Goal: Transaction & Acquisition: Purchase product/service

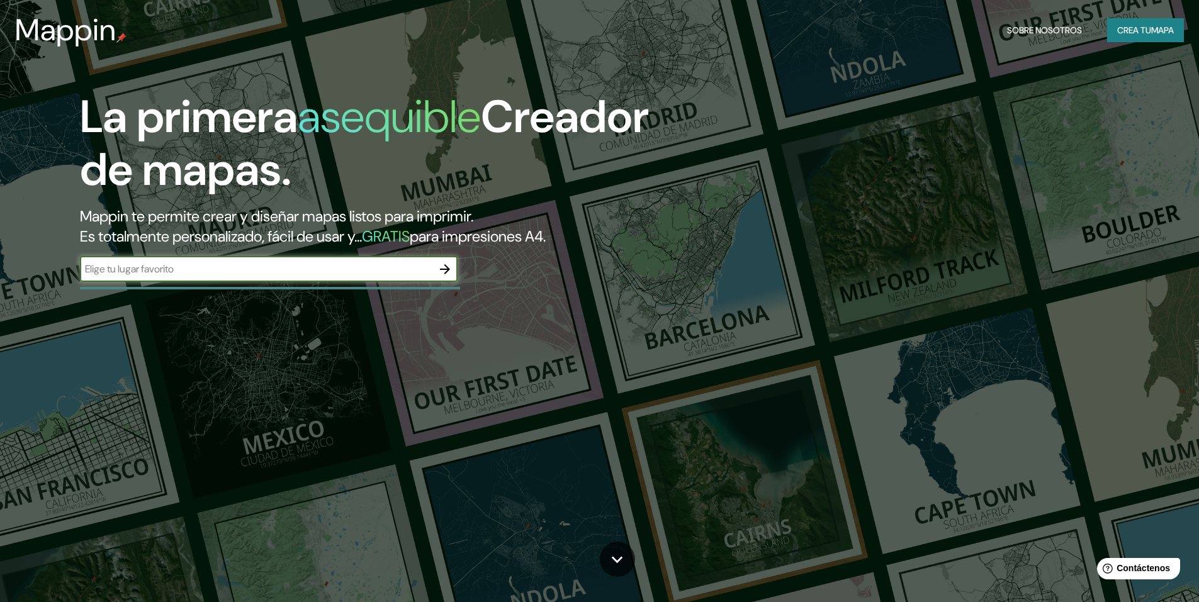
click at [359, 266] on input "text" at bounding box center [256, 269] width 352 height 14
paste input "Av. Camino Real a [GEOGRAPHIC_DATA][PERSON_NAME], 72823 [GEOGRAPHIC_DATA][PERSO…"
type input "Av. Camino Real a [GEOGRAPHIC_DATA][PERSON_NAME], 72823 [GEOGRAPHIC_DATA][PERSO…"
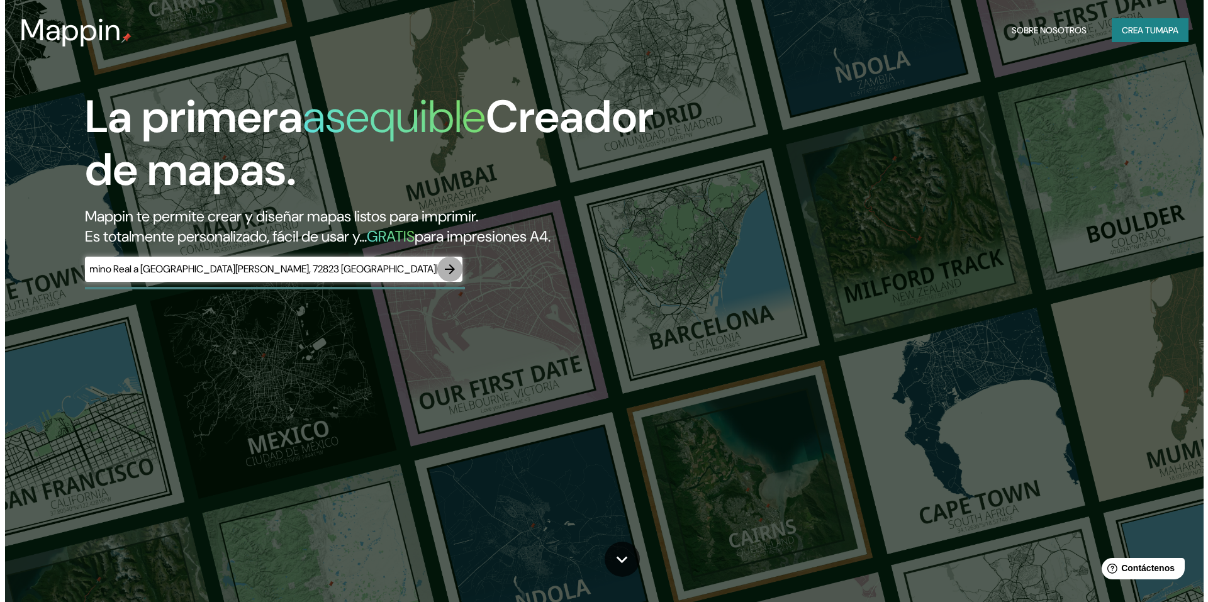
scroll to position [0, 0]
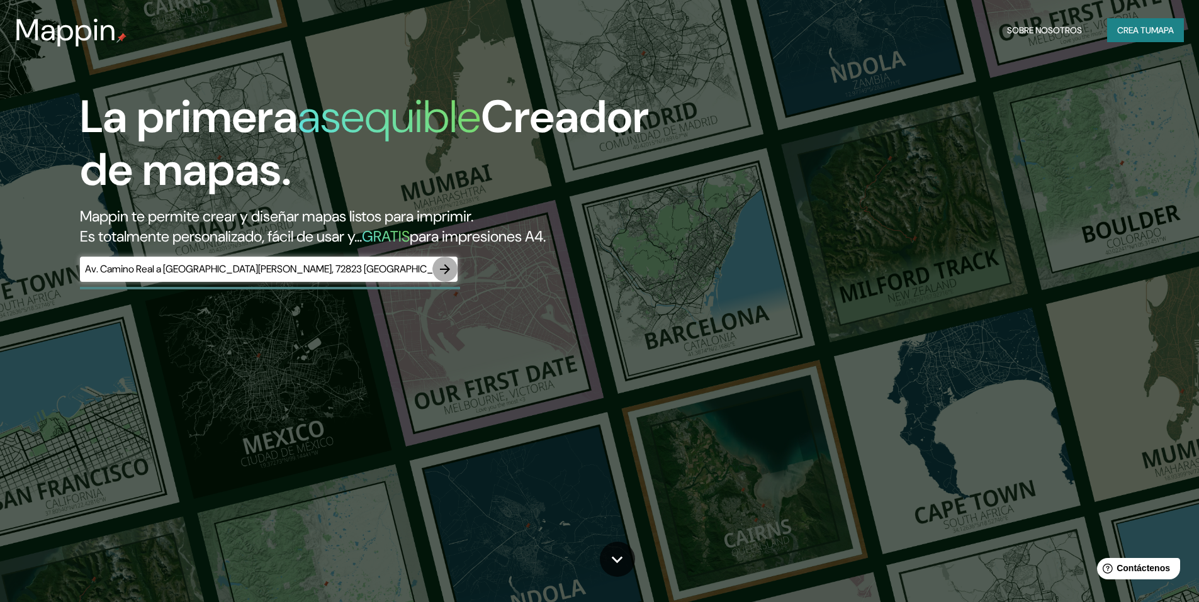
click at [443, 273] on icon "button" at bounding box center [444, 269] width 15 height 15
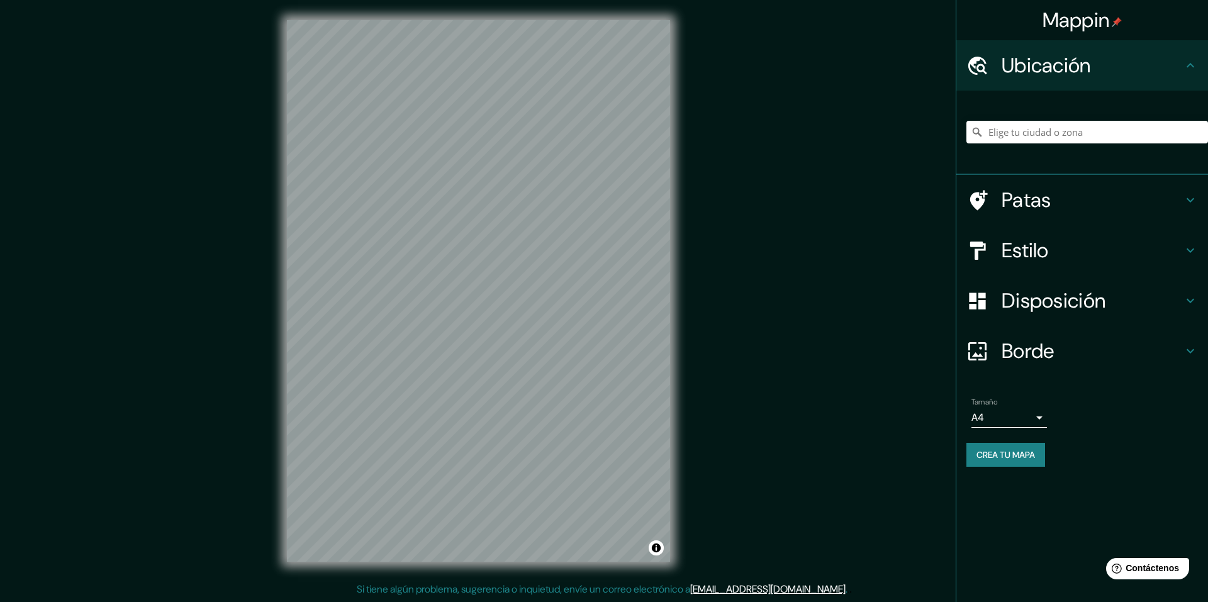
click at [685, 456] on div "© Mapbox © OpenStreetMap Improve this map" at bounding box center [479, 291] width 424 height 582
click at [1065, 133] on input "Elige tu ciudad o zona" at bounding box center [1088, 132] width 242 height 23
paste input "Av. Camino Real a [GEOGRAPHIC_DATA][PERSON_NAME], 72823 [GEOGRAPHIC_DATA][PERSO…"
type input "Camino Real A [GEOGRAPHIC_DATA][PERSON_NAME], 72823 [GEOGRAPHIC_DATA][PERSON_NA…"
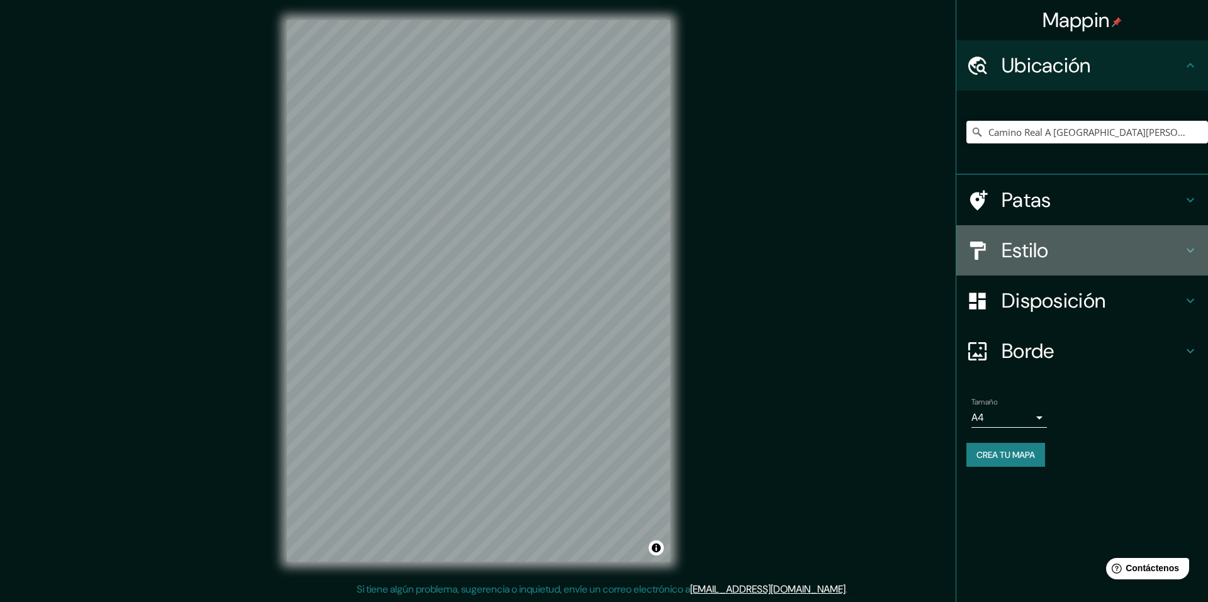
click at [1045, 266] on div "Estilo" at bounding box center [1083, 250] width 252 height 50
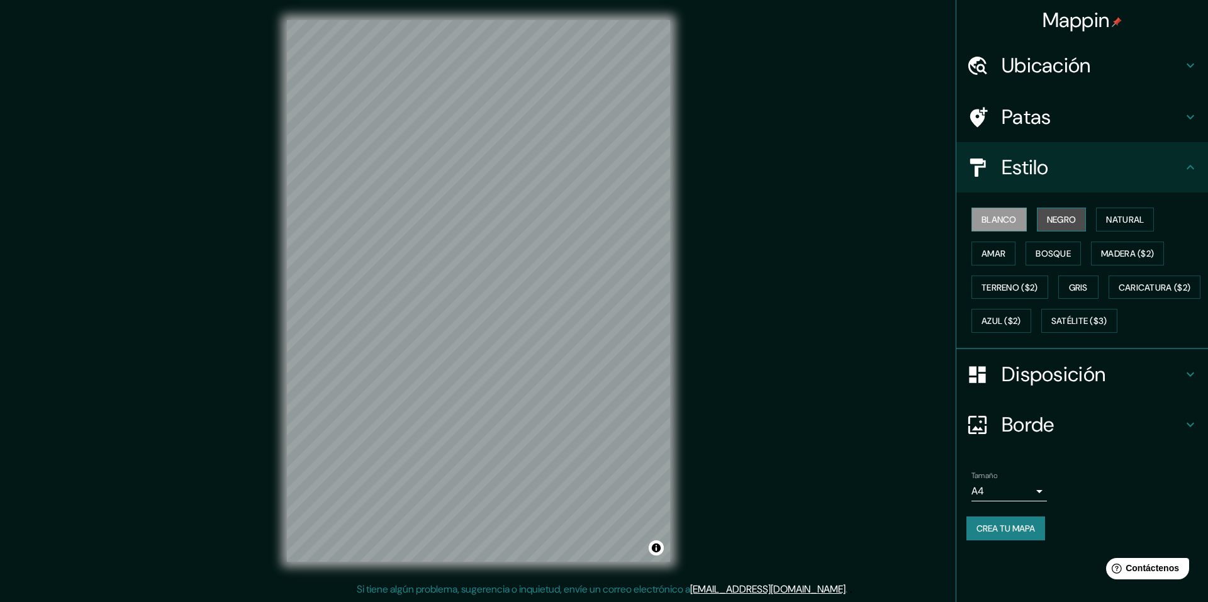
click at [1064, 225] on font "Negro" at bounding box center [1062, 219] width 30 height 11
click at [1144, 219] on font "Natural" at bounding box center [1125, 219] width 38 height 11
click at [990, 251] on font "Amar" at bounding box center [994, 253] width 24 height 11
click at [1049, 252] on font "Bosque" at bounding box center [1053, 253] width 35 height 11
click at [1117, 254] on font "Madera ($2)" at bounding box center [1127, 253] width 53 height 11
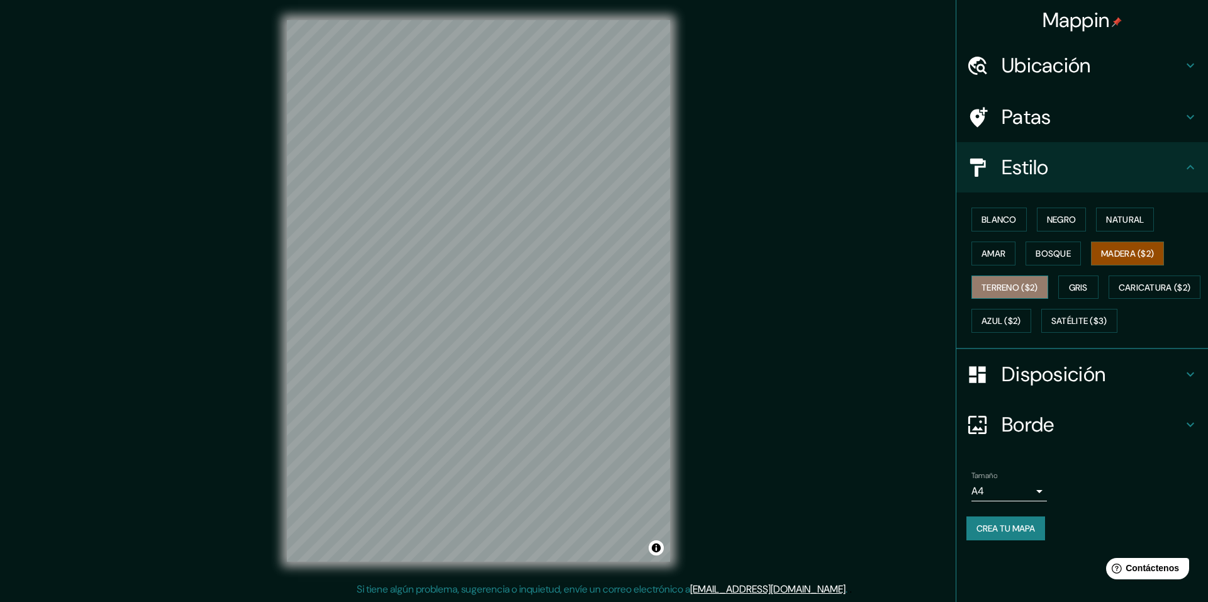
click at [992, 288] on font "Terreno ($2)" at bounding box center [1010, 287] width 57 height 11
click at [1088, 288] on font "Gris" at bounding box center [1078, 287] width 19 height 11
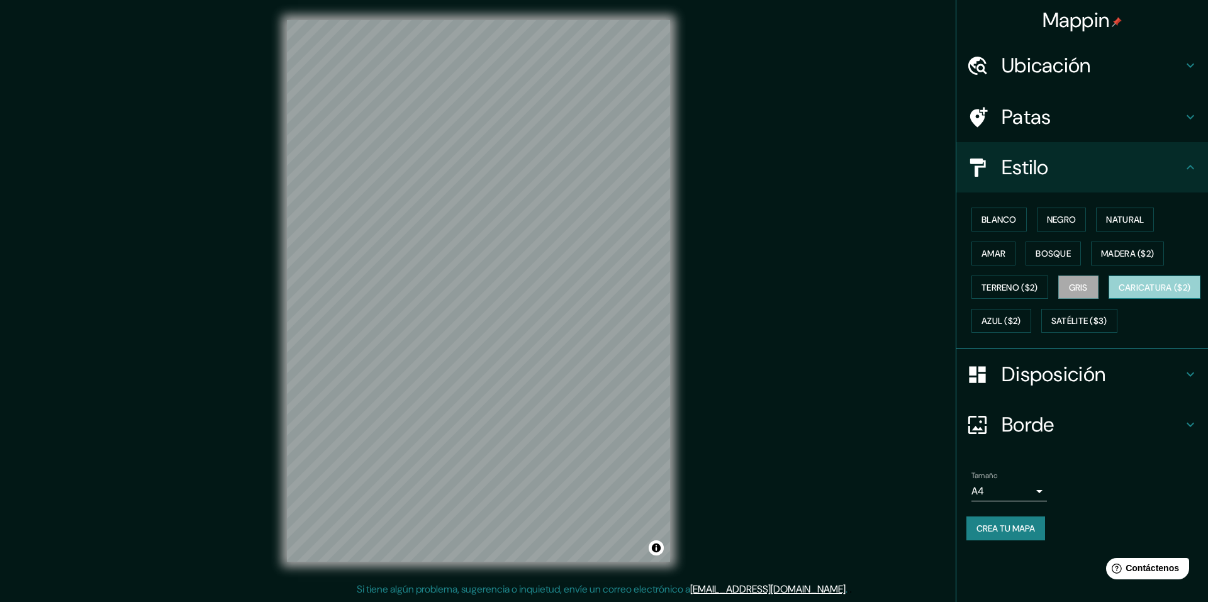
click at [1119, 293] on font "Caricatura ($2)" at bounding box center [1155, 287] width 72 height 11
click at [1042, 333] on button "Satélite ($3)" at bounding box center [1080, 321] width 76 height 24
click at [1093, 127] on ul "Ubicación Camino Real A [GEOGRAPHIC_DATA][PERSON_NAME], 72823 [GEOGRAPHIC_DATA]…" at bounding box center [1083, 297] width 252 height 515
